Goal: Task Accomplishment & Management: Manage account settings

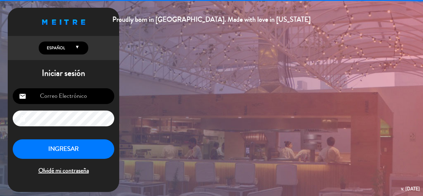
type input "[EMAIL_ADDRESS][DOMAIN_NAME]"
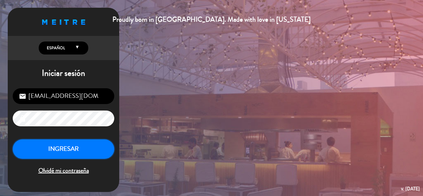
click at [70, 144] on button "INGRESAR" at bounding box center [64, 149] width 102 height 20
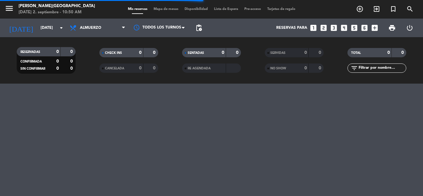
click at [3, 7] on div "menu [PERSON_NAME] Medellín [DATE] 2. septiembre - 10:50 AM" at bounding box center [53, 9] width 106 height 15
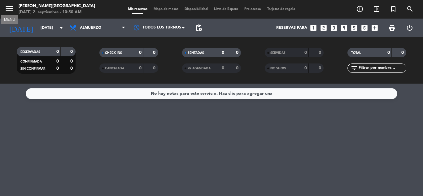
click at [6, 8] on icon "menu" at bounding box center [9, 8] width 9 height 9
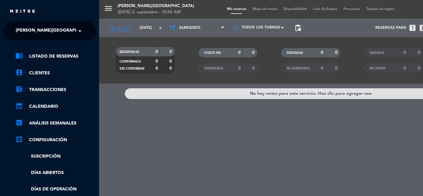
click at [54, 35] on span "[PERSON_NAME][GEOGRAPHIC_DATA]" at bounding box center [57, 30] width 82 height 13
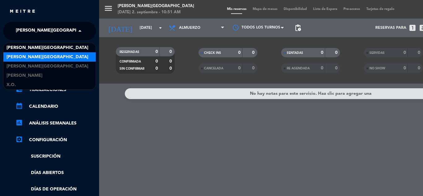
click at [57, 58] on div "[PERSON_NAME][GEOGRAPHIC_DATA]" at bounding box center [49, 56] width 92 height 9
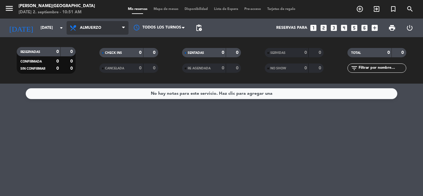
click at [116, 28] on span "Almuerzo" at bounding box center [98, 28] width 62 height 14
click at [94, 71] on div "menu [PERSON_NAME][DATE] 2. septiembre - 10:51 AM Mis reservas Mapa de mesas Di…" at bounding box center [211, 42] width 423 height 84
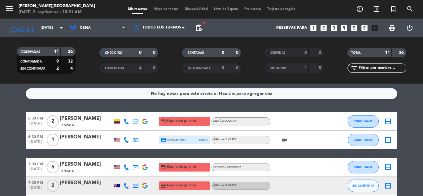
click at [45, 30] on input "[DATE]" at bounding box center [63, 28] width 52 height 11
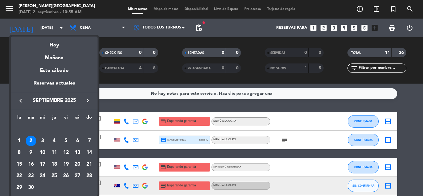
click at [89, 99] on icon "keyboard_arrow_right" at bounding box center [87, 100] width 7 height 7
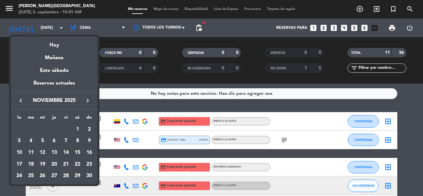
click at [88, 100] on icon "keyboard_arrow_right" at bounding box center [87, 100] width 7 height 7
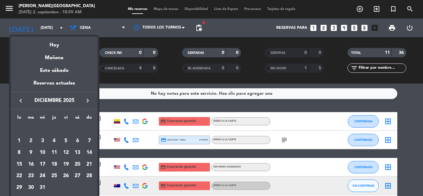
click at [88, 100] on icon "keyboard_arrow_right" at bounding box center [87, 100] width 7 height 7
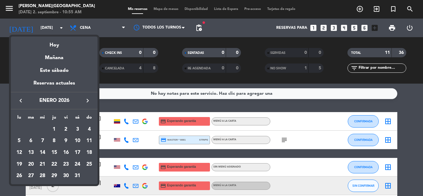
click at [88, 100] on icon "keyboard_arrow_right" at bounding box center [87, 100] width 7 height 7
click at [44, 152] on div "11" at bounding box center [42, 152] width 11 height 11
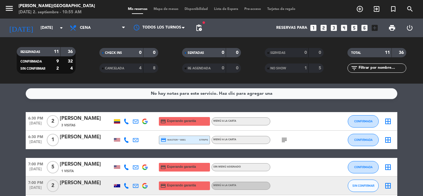
type input "[DATE]"
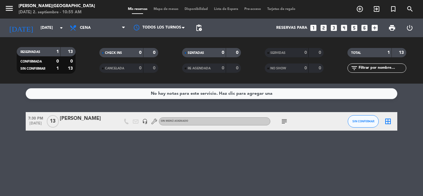
click at [284, 122] on icon "subject" at bounding box center [284, 121] width 7 height 7
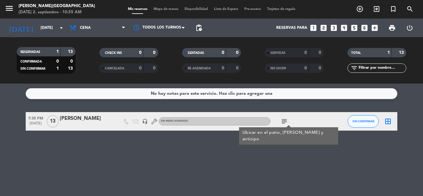
click at [75, 117] on div "[PERSON_NAME]" at bounding box center [86, 119] width 53 height 8
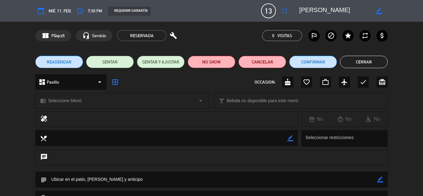
click at [379, 180] on icon "border_color" at bounding box center [380, 180] width 6 height 6
click at [326, 182] on textarea at bounding box center [212, 180] width 330 height 16
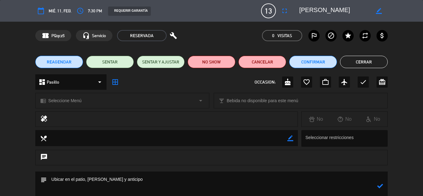
scroll to position [5, 0]
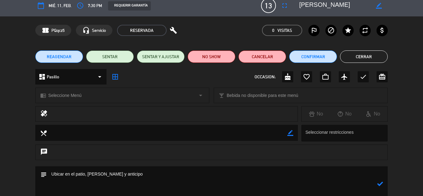
click at [94, 174] on textarea at bounding box center [212, 183] width 330 height 35
click at [133, 177] on textarea at bounding box center [212, 183] width 330 height 35
click at [91, 173] on textarea at bounding box center [212, 183] width 330 height 35
click at [112, 176] on textarea at bounding box center [212, 183] width 330 height 35
click at [122, 175] on textarea at bounding box center [212, 183] width 330 height 35
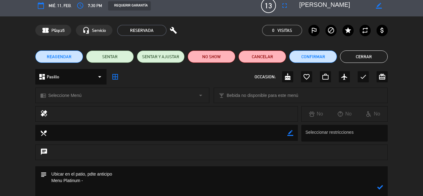
paste textarea "Vino blanco-protos [PERSON_NAME] Vino tinto-[PERSON_NAME] legado [PERSON_NAME] …"
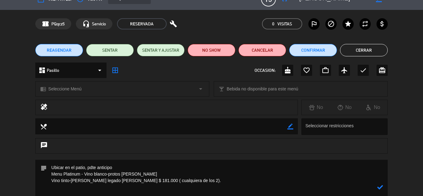
scroll to position [25, 0]
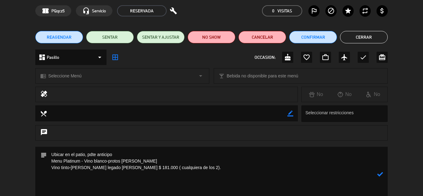
click at [128, 172] on textarea at bounding box center [212, 174] width 330 height 55
click at [51, 167] on textarea at bounding box center [212, 174] width 330 height 55
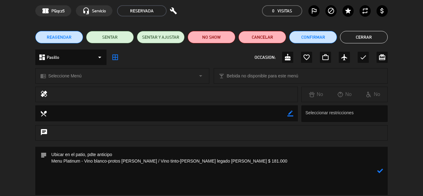
click at [51, 168] on textarea at bounding box center [212, 171] width 330 height 48
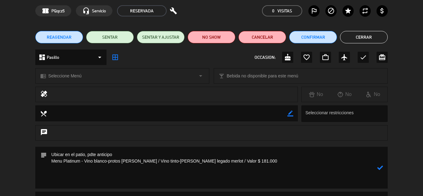
click at [259, 162] on textarea at bounding box center [212, 168] width 330 height 42
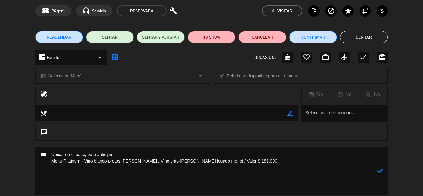
click at [82, 161] on textarea at bounding box center [212, 171] width 330 height 48
click at [81, 161] on textarea at bounding box center [212, 171] width 330 height 48
click at [278, 161] on textarea at bounding box center [212, 171] width 330 height 48
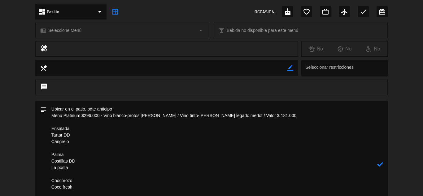
scroll to position [77, 0]
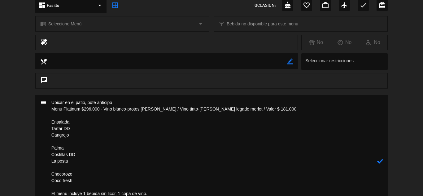
click at [382, 158] on icon at bounding box center [380, 161] width 6 height 6
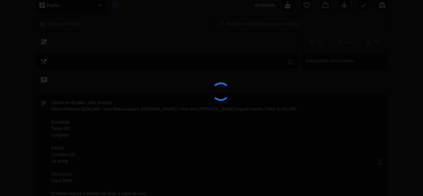
type textarea "Ubicar en el patio, pdte anticipo Menu Platinum $296.000 - Vino blanco-protos […"
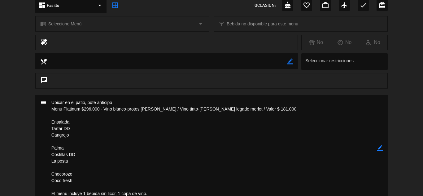
click at [395, 169] on div "subject border_color" at bounding box center [211, 150] width 423 height 110
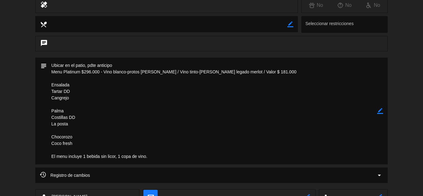
scroll to position [126, 0]
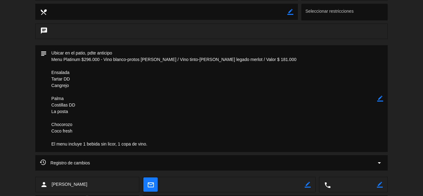
click at [380, 99] on icon "border_color" at bounding box center [380, 99] width 6 height 6
click at [380, 99] on icon at bounding box center [380, 99] width 6 height 6
click at [402, 120] on div "subject border_color" at bounding box center [211, 100] width 423 height 110
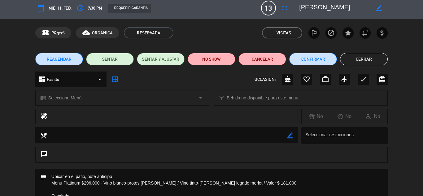
scroll to position [0, 0]
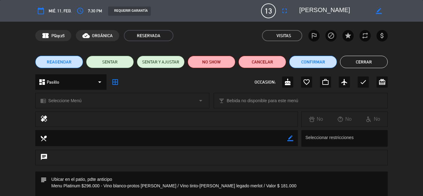
click at [363, 62] on button "Cerrar" at bounding box center [364, 62] width 48 height 12
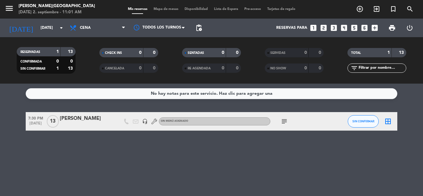
click at [286, 123] on icon "subject" at bounding box center [284, 121] width 7 height 7
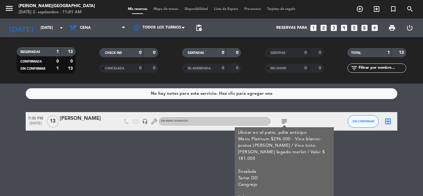
click at [286, 123] on icon "subject" at bounding box center [284, 121] width 7 height 7
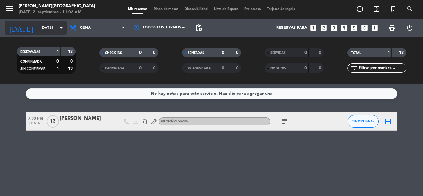
click at [42, 30] on input "[DATE]" at bounding box center [63, 28] width 52 height 11
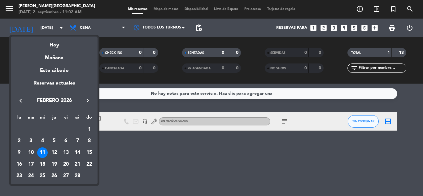
click at [86, 100] on icon "keyboard_arrow_right" at bounding box center [87, 100] width 7 height 7
click at [19, 101] on icon "keyboard_arrow_left" at bounding box center [20, 100] width 7 height 7
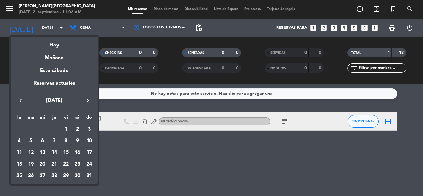
click at [19, 101] on icon "keyboard_arrow_left" at bounding box center [20, 100] width 7 height 7
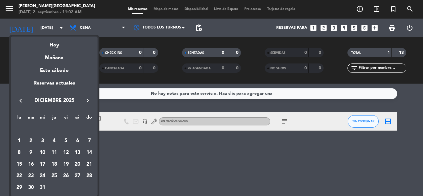
click at [19, 101] on icon "keyboard_arrow_left" at bounding box center [20, 100] width 7 height 7
click at [89, 129] on div "2" at bounding box center [89, 129] width 11 height 11
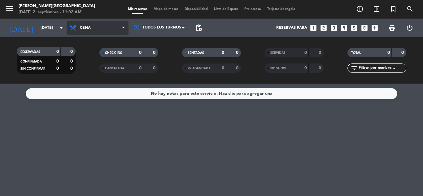
click at [107, 24] on span "Cena" at bounding box center [98, 28] width 62 height 14
click at [90, 58] on div "menu [PERSON_NAME][DATE] 2. septiembre - 11:02 AM Mis reservas Mapa de mesas Di…" at bounding box center [211, 42] width 423 height 84
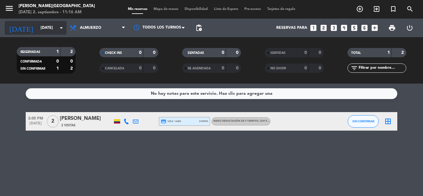
click at [55, 27] on input "[DATE]" at bounding box center [63, 28] width 52 height 11
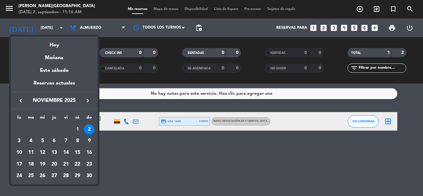
click at [20, 101] on icon "keyboard_arrow_left" at bounding box center [20, 100] width 7 height 7
click at [55, 162] on div "18" at bounding box center [54, 164] width 11 height 11
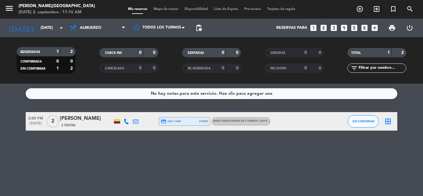
type input "[DEMOGRAPHIC_DATA][DATE]"
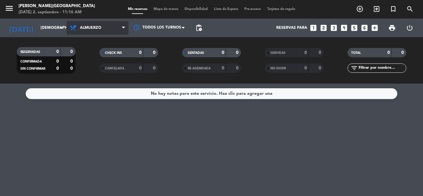
click at [111, 29] on span "Almuerzo" at bounding box center [98, 28] width 62 height 14
click at [85, 69] on div "menu [PERSON_NAME][DATE] 2. septiembre - 11:16 AM Mis reservas Mapa de mesas Di…" at bounding box center [211, 42] width 423 height 84
click at [85, 69] on filter-checkbox "RESERVADAS 0 0 CONFIRMADA 0 0 SIN CONFIRMAR 0 0" at bounding box center [46, 60] width 83 height 27
